Goal: Information Seeking & Learning: Find specific fact

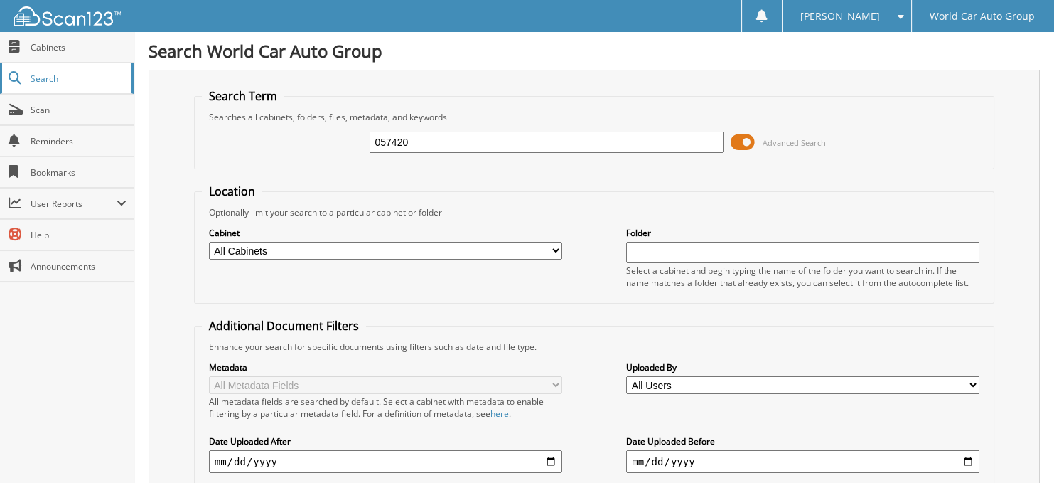
type input "057420"
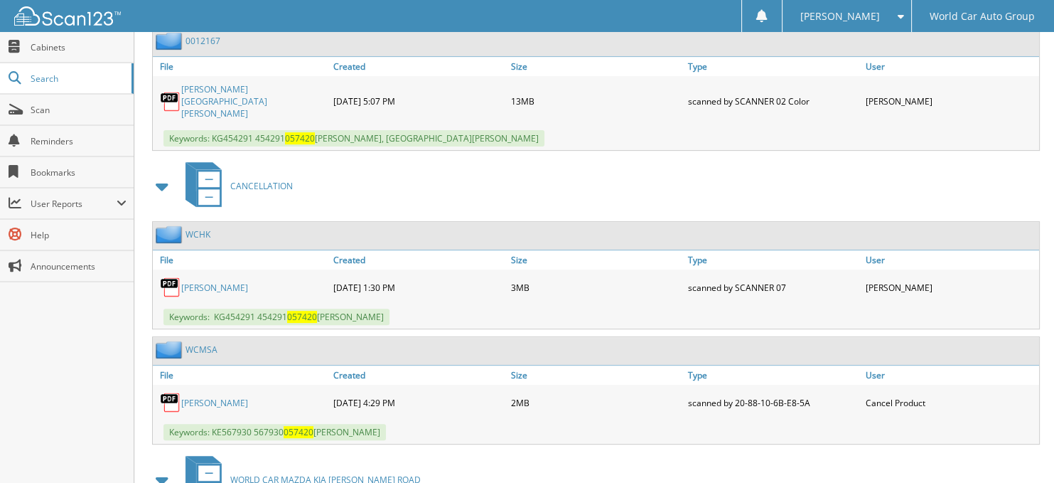
scroll to position [710, 0]
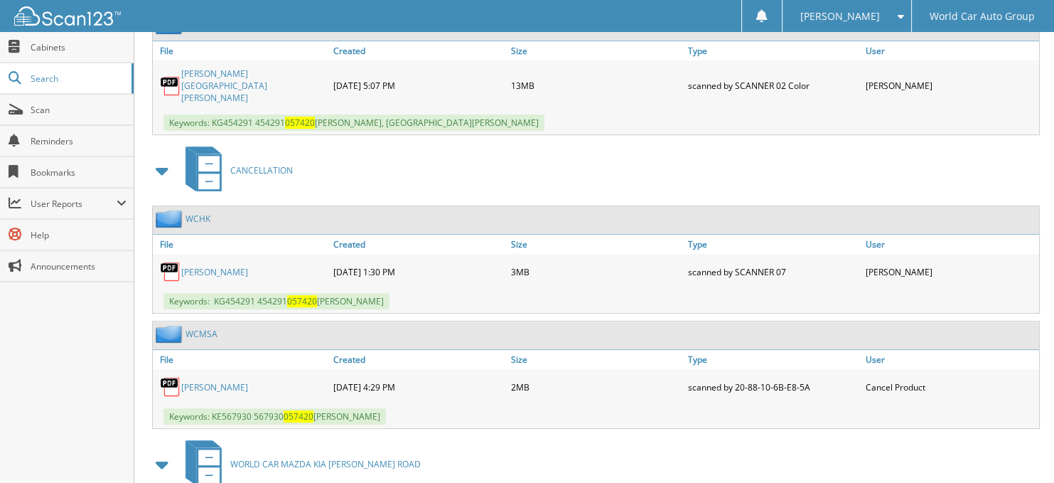
click at [230, 381] on link "[PERSON_NAME]" at bounding box center [214, 387] width 67 height 12
